Goal: Information Seeking & Learning: Learn about a topic

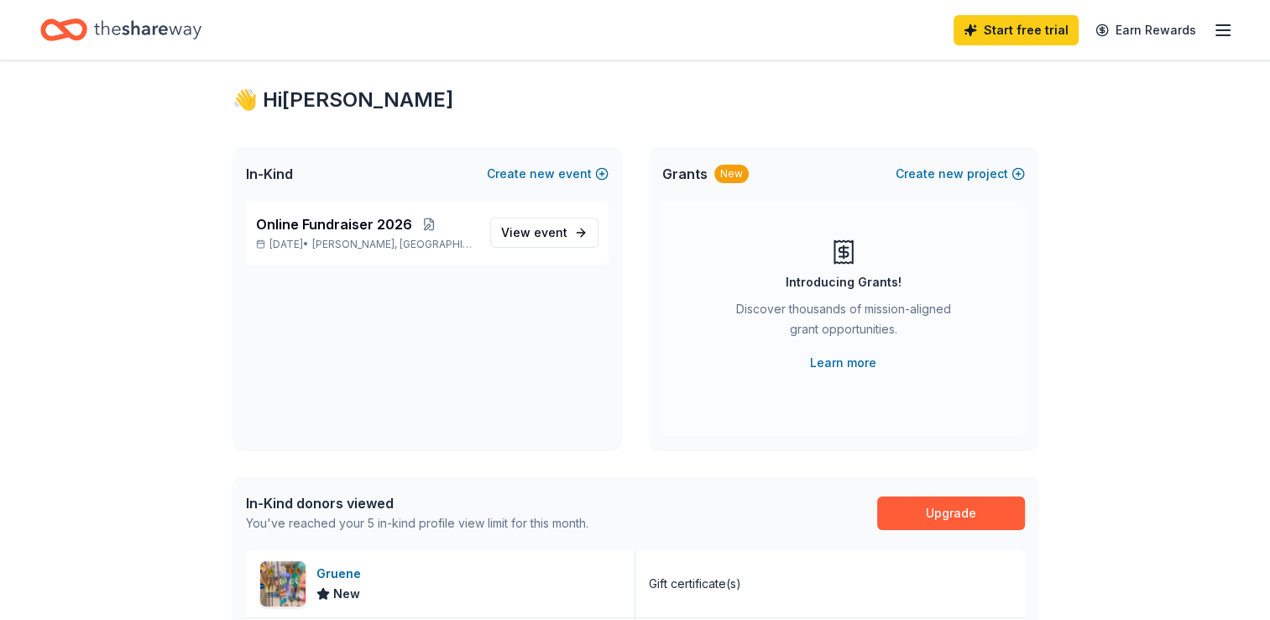
scroll to position [27, 0]
click at [555, 229] on span "event" at bounding box center [551, 233] width 34 height 14
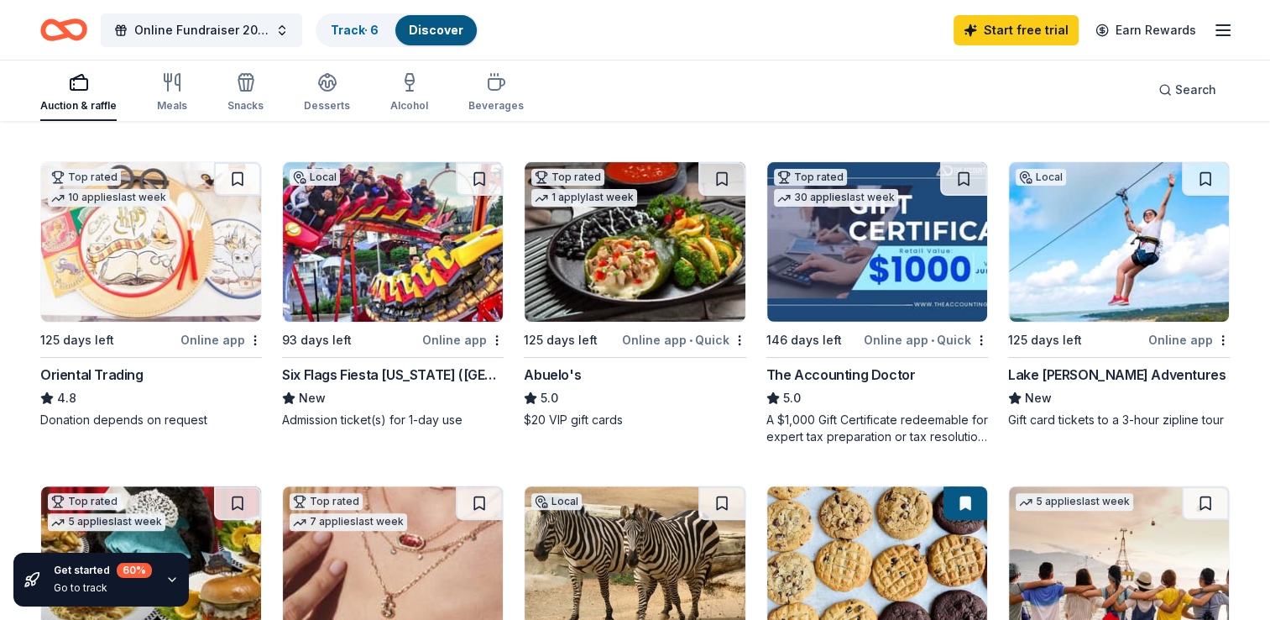
scroll to position [484, 0]
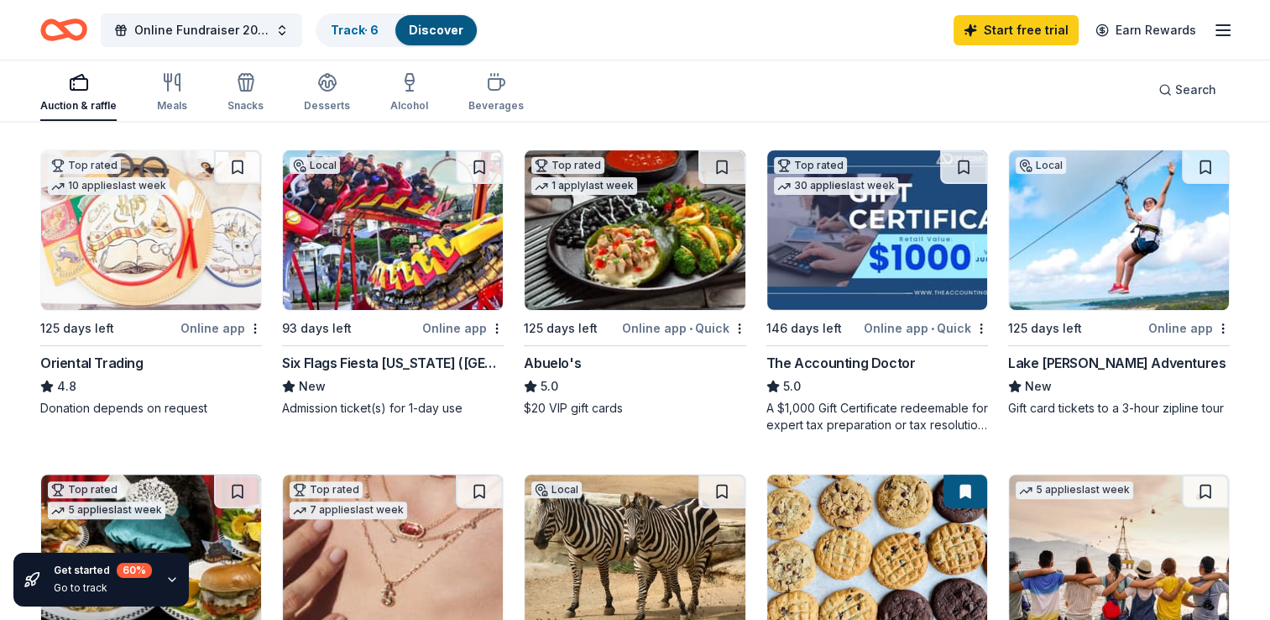
click at [453, 329] on div "Online app" at bounding box center [462, 327] width 81 height 21
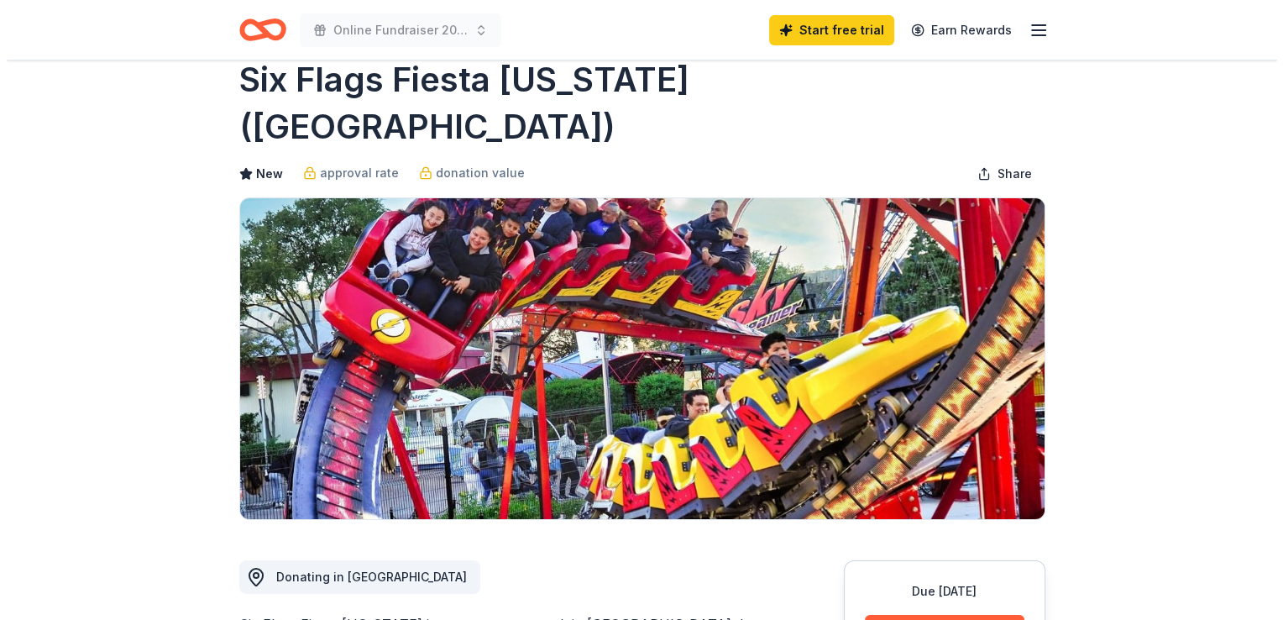
scroll to position [77, 0]
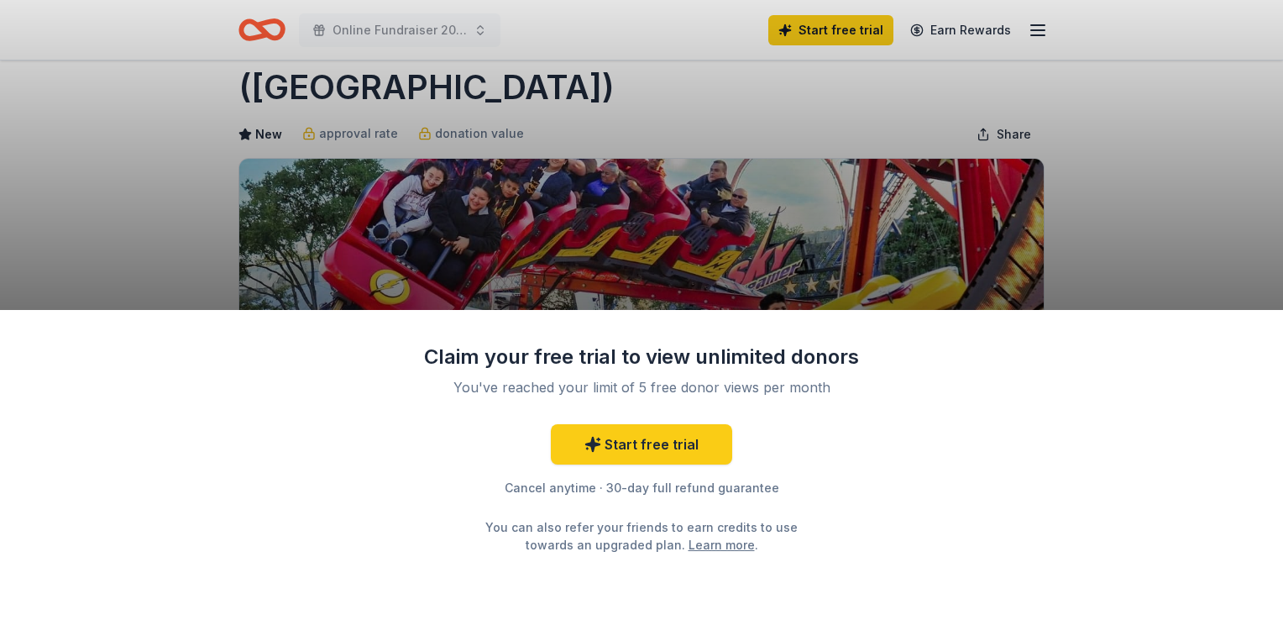
click at [1138, 204] on div "Claim your free trial to view unlimited donors You've reached your limit of 5 f…" at bounding box center [641, 310] width 1283 height 620
click at [1132, 232] on div "Claim your free trial to view unlimited donors You've reached your limit of 5 f…" at bounding box center [641, 310] width 1283 height 620
click at [1150, 206] on div "Claim your free trial to view unlimited donors You've reached your limit of 5 f…" at bounding box center [641, 310] width 1283 height 620
